Goal: Task Accomplishment & Management: Manage account settings

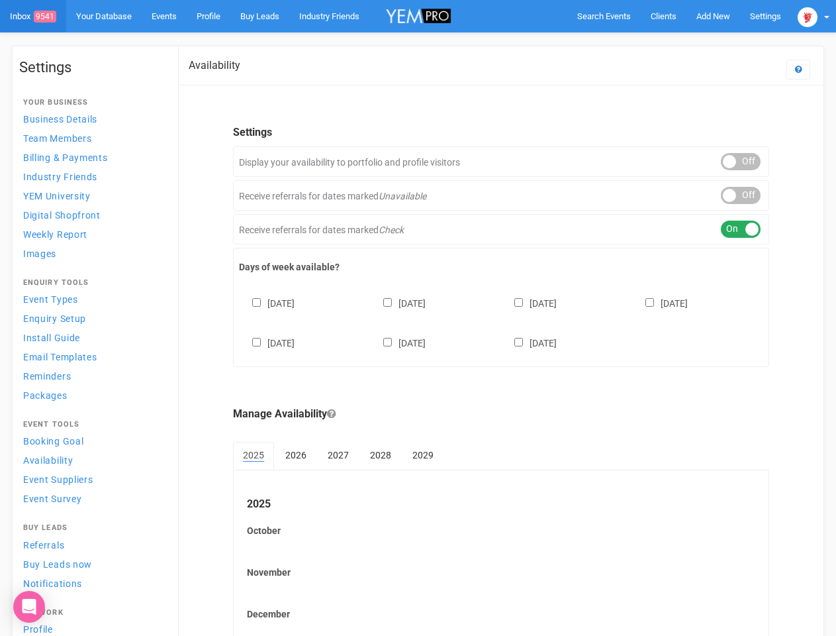
click at [418, 318] on div "[DATE] [DATE] [DATE] [DATE] [DATE] [DATE] [DATE]" at bounding box center [501, 316] width 524 height 79
click at [604, 16] on span "Search Events" at bounding box center [604, 16] width 54 height 10
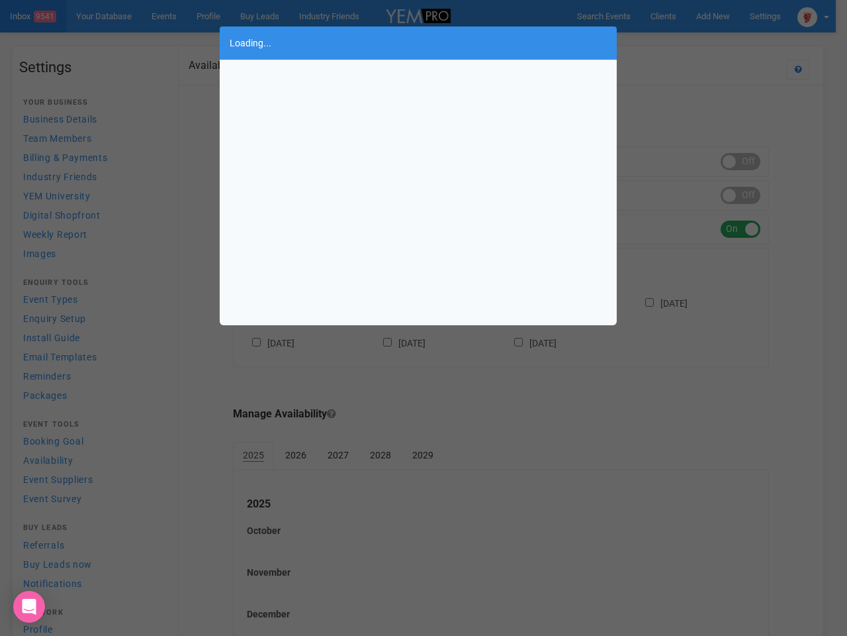
click at [713, 16] on div "Loading..." at bounding box center [423, 318] width 847 height 636
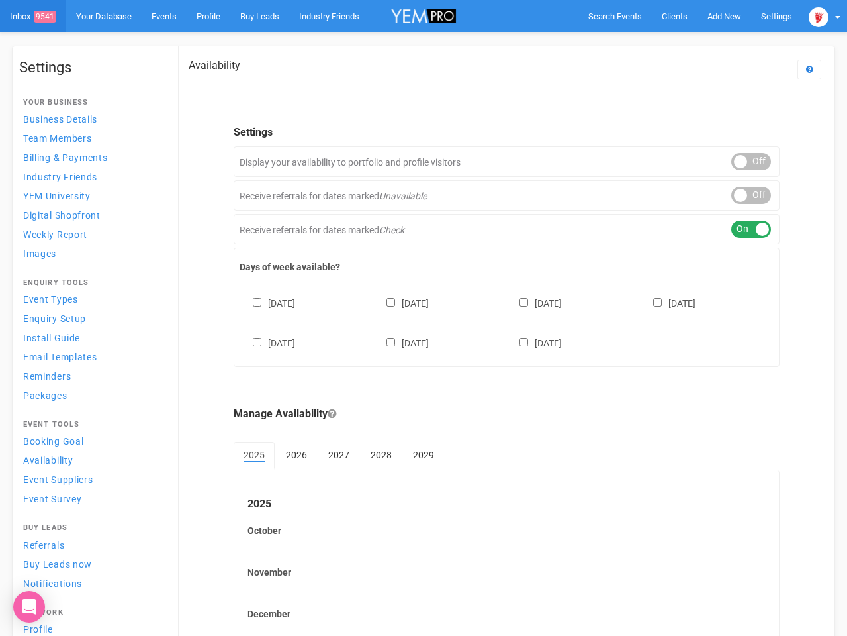
click at [683, 42] on body "Search Events Clients Add New New Client New Event New Enquiry Settings [GEOGRA…" at bounding box center [423, 362] width 847 height 724
click at [814, 16] on img at bounding box center [819, 17] width 20 height 20
click at [741, 162] on div "ON OFF" at bounding box center [752, 161] width 40 height 17
click at [741, 195] on div "ON OFF" at bounding box center [752, 195] width 40 height 17
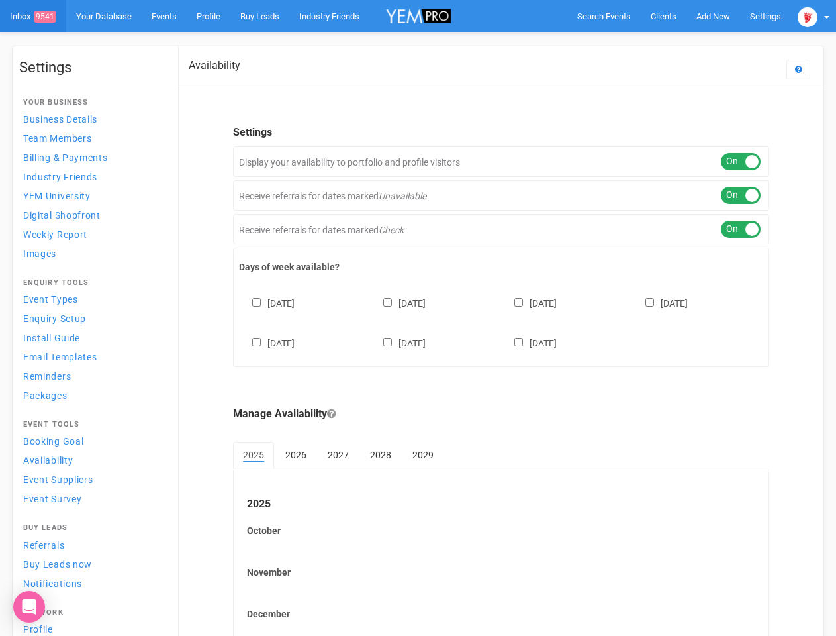
click at [741, 229] on div "ON OFF" at bounding box center [741, 228] width 40 height 17
click at [501, 321] on div "[DATE] [DATE] [DATE] [DATE] [DATE] [DATE] [DATE]" at bounding box center [501, 316] width 524 height 79
